Goal: Information Seeking & Learning: Learn about a topic

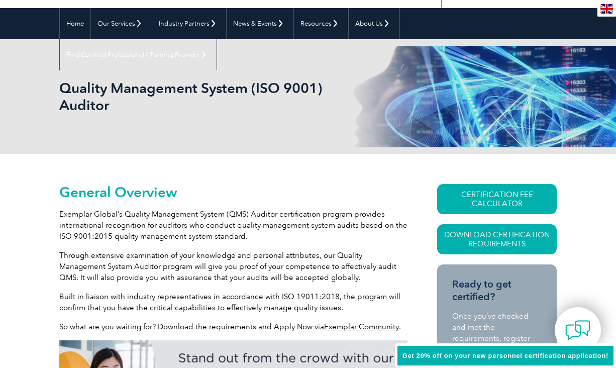
scroll to position [86, 0]
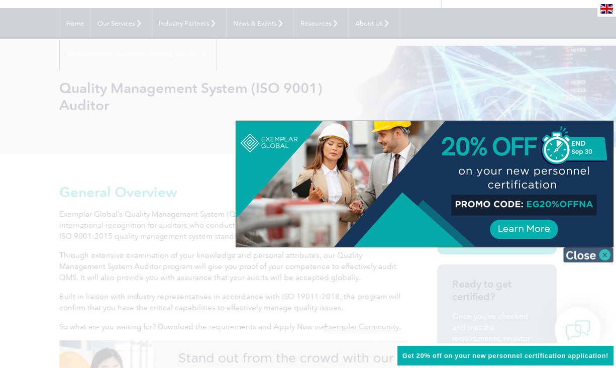
click at [605, 253] on img at bounding box center [588, 254] width 50 height 15
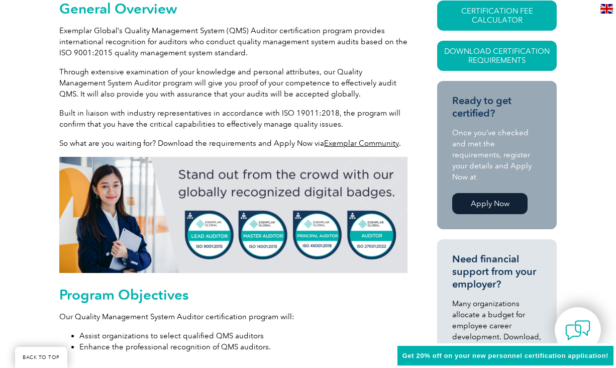
scroll to position [287, 0]
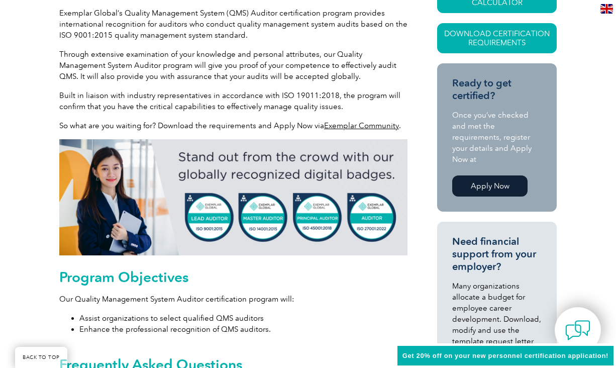
click at [369, 218] on img at bounding box center [233, 197] width 348 height 116
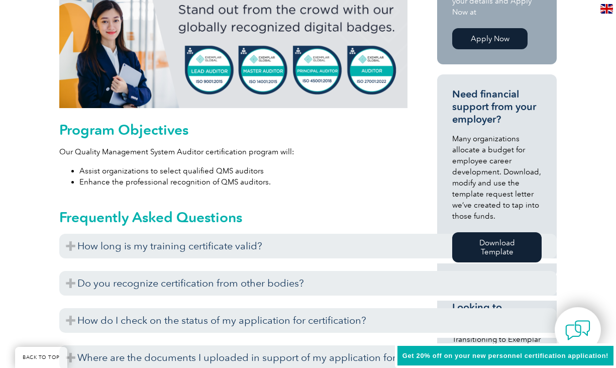
scroll to position [438, 0]
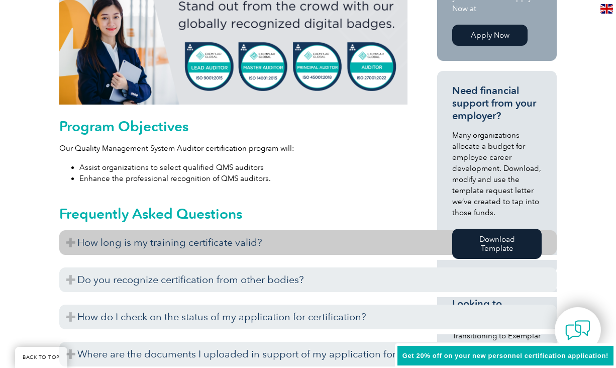
click at [385, 245] on h3 "How long is my training certificate valid?" at bounding box center [307, 242] width 497 height 25
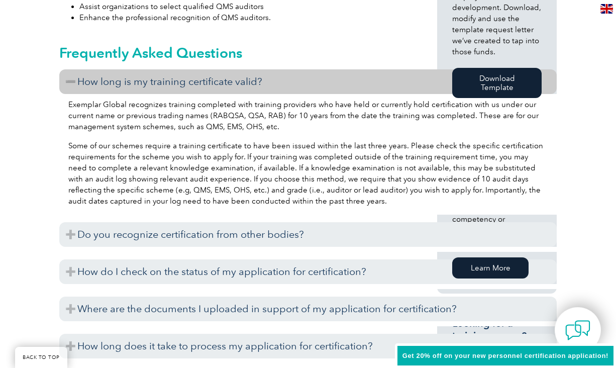
scroll to position [639, 0]
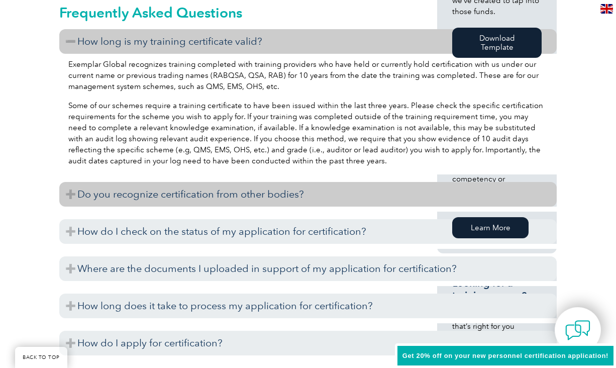
click at [532, 188] on h3 "Do you recognize certification from other bodies?" at bounding box center [307, 194] width 497 height 25
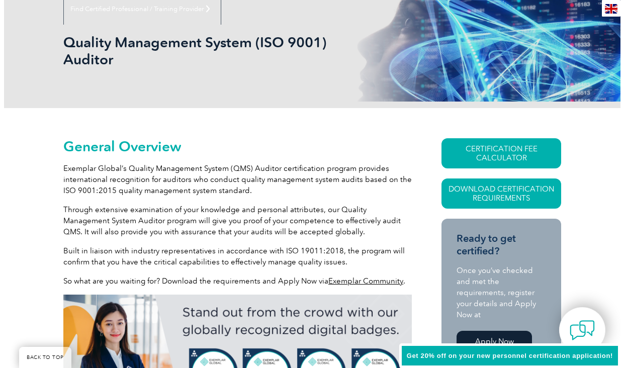
scroll to position [137, 0]
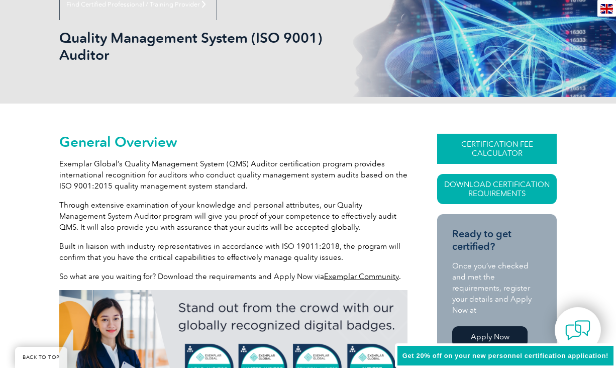
click at [502, 147] on link "CERTIFICATION FEE CALCULATOR" at bounding box center [497, 149] width 120 height 30
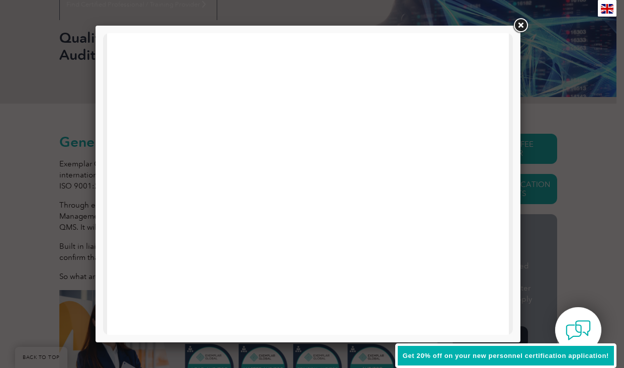
scroll to position [0, 0]
click at [520, 23] on link at bounding box center [520, 26] width 18 height 18
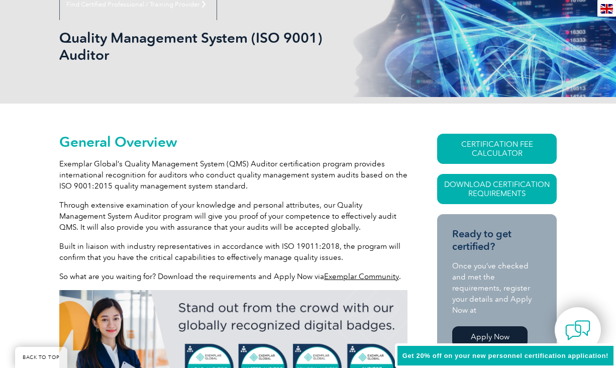
click at [532, 184] on link "Download Certification Requirements" at bounding box center [497, 189] width 120 height 30
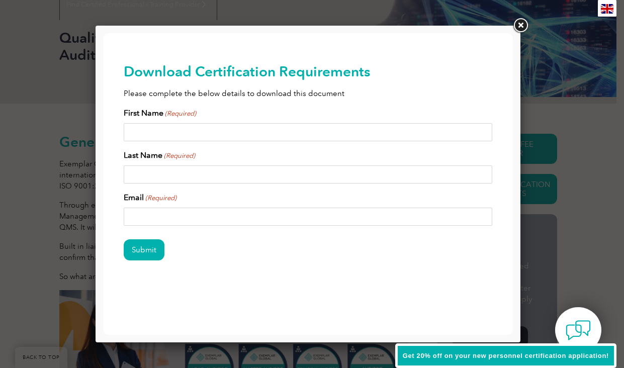
click at [521, 25] on link at bounding box center [520, 26] width 18 height 18
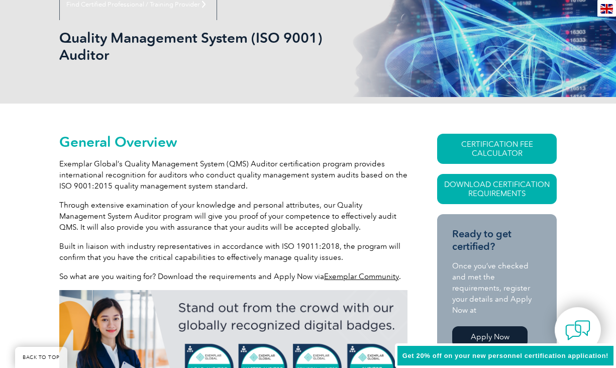
click at [395, 140] on h2 "General Overview" at bounding box center [233, 142] width 348 height 16
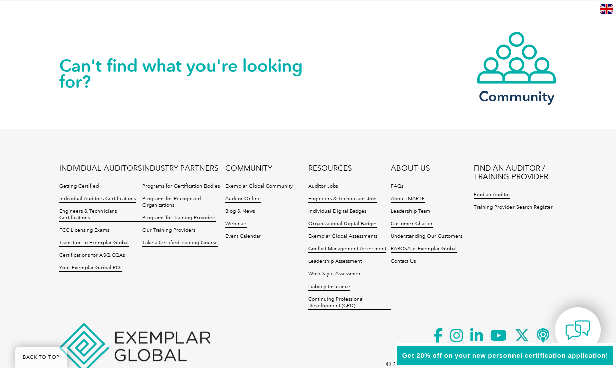
scroll to position [1594, 0]
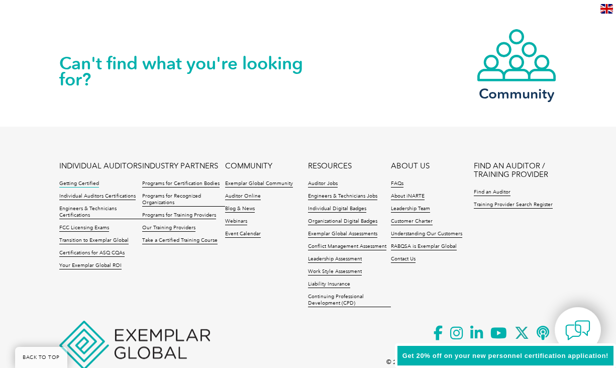
click at [75, 183] on link "Getting Certified" at bounding box center [79, 183] width 40 height 7
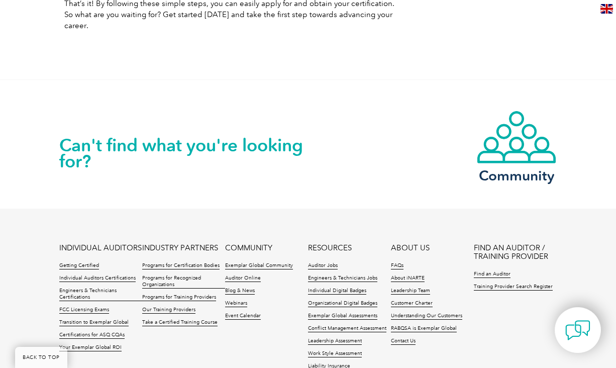
scroll to position [1407, 0]
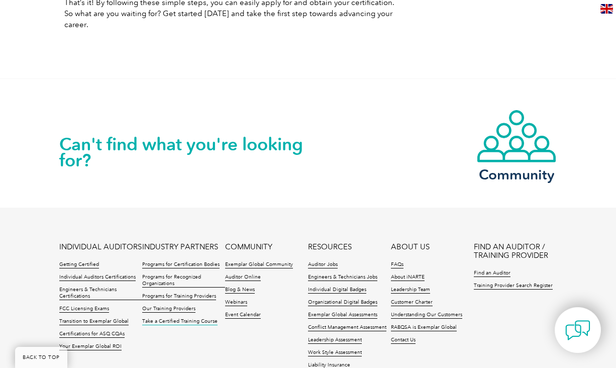
click at [178, 318] on link "Take a Certified Training Course" at bounding box center [179, 321] width 75 height 7
click at [101, 274] on link "Individual Auditors Certifications" at bounding box center [97, 277] width 76 height 7
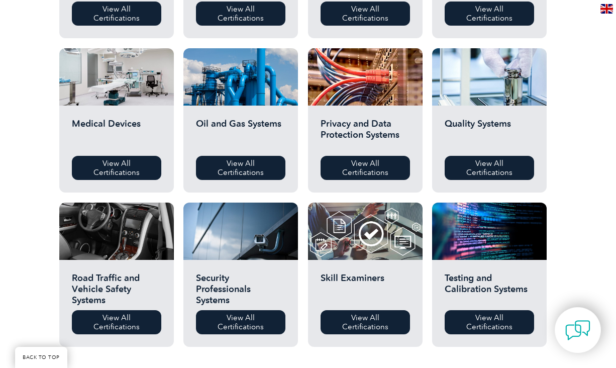
scroll to position [653, 0]
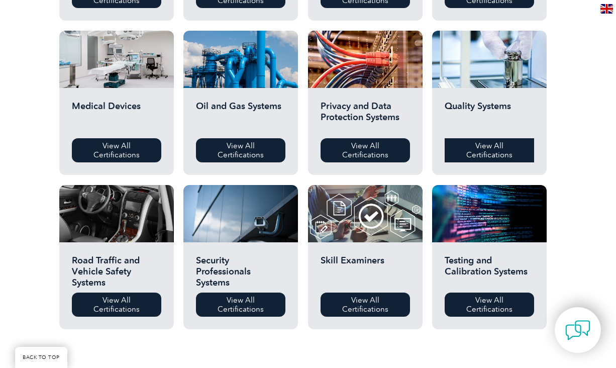
click at [483, 148] on link "View All Certifications" at bounding box center [489, 150] width 89 height 24
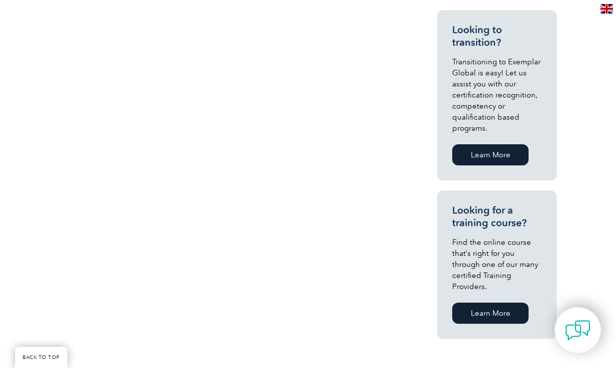
scroll to position [653, 0]
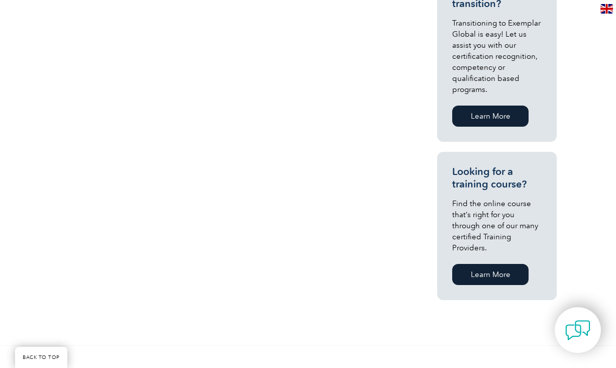
click at [488, 264] on link "Learn More" at bounding box center [490, 274] width 76 height 21
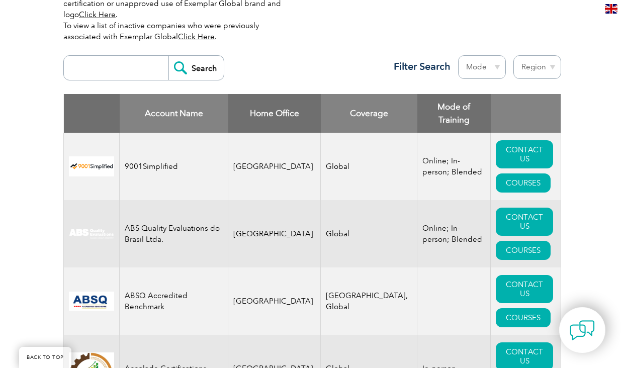
scroll to position [352, 0]
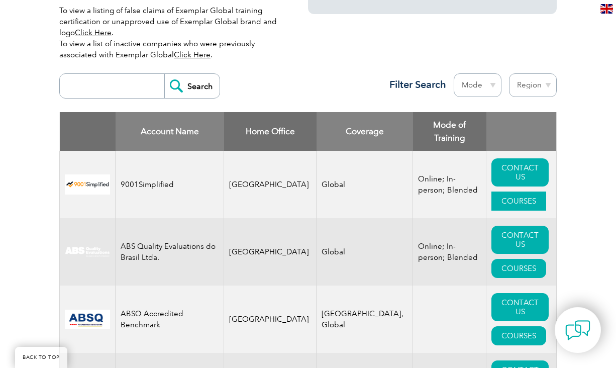
click at [509, 191] on link "COURSES" at bounding box center [518, 200] width 55 height 19
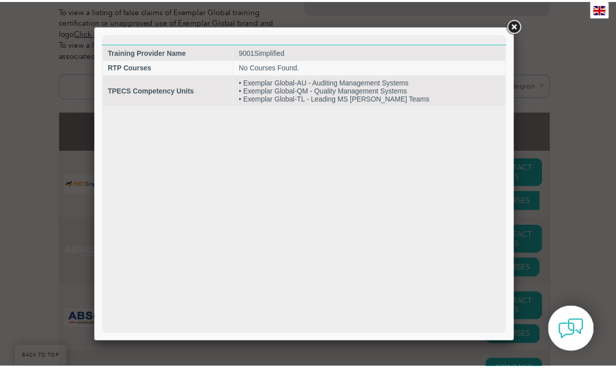
scroll to position [0, 0]
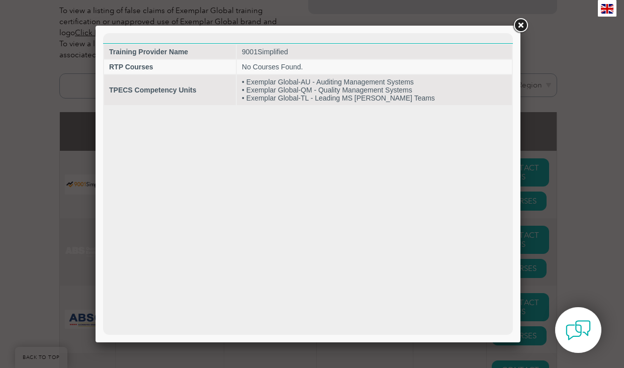
click at [520, 24] on link at bounding box center [520, 26] width 18 height 18
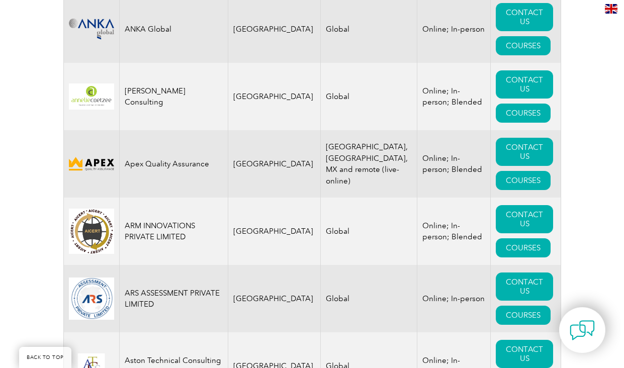
scroll to position [1407, 0]
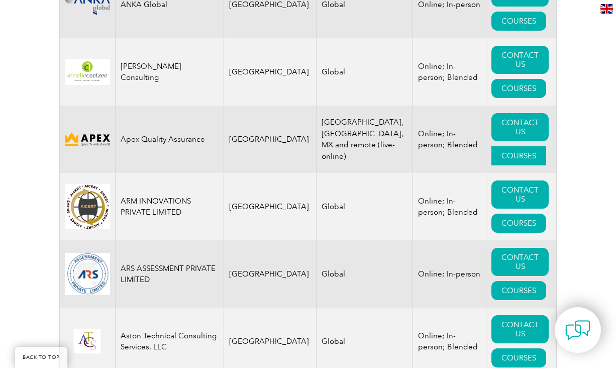
click at [520, 146] on link "COURSES" at bounding box center [518, 155] width 55 height 19
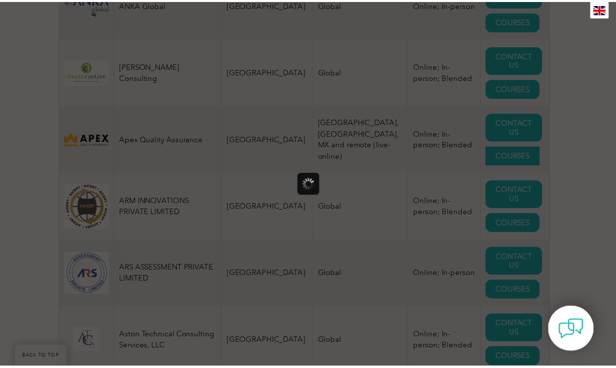
scroll to position [0, 0]
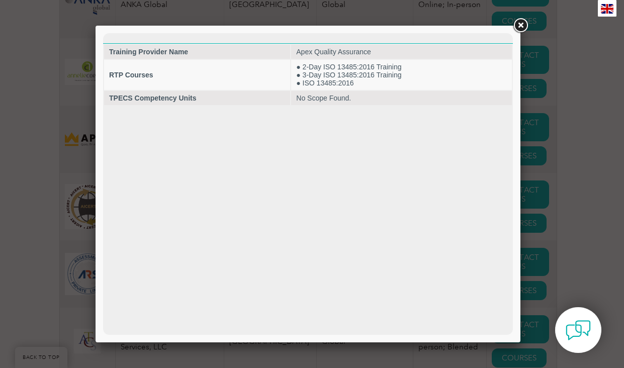
click at [521, 23] on link at bounding box center [520, 26] width 18 height 18
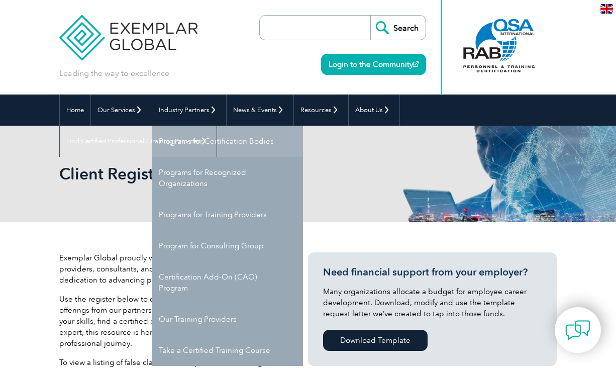
click at [214, 140] on link "Programs for Certification Bodies" at bounding box center [227, 141] width 151 height 31
